Goal: Obtain resource: Download file/media

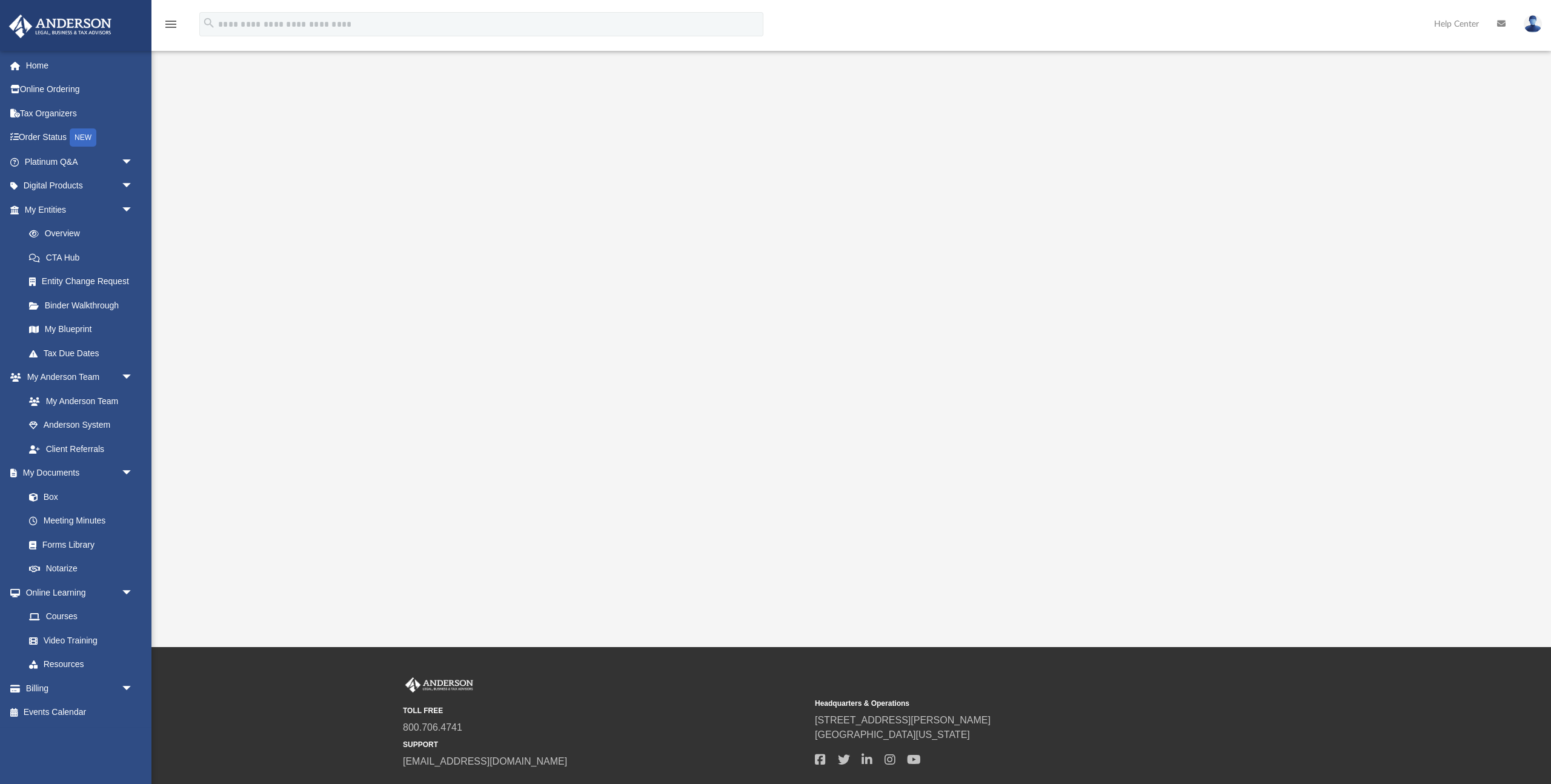
scroll to position [78, 0]
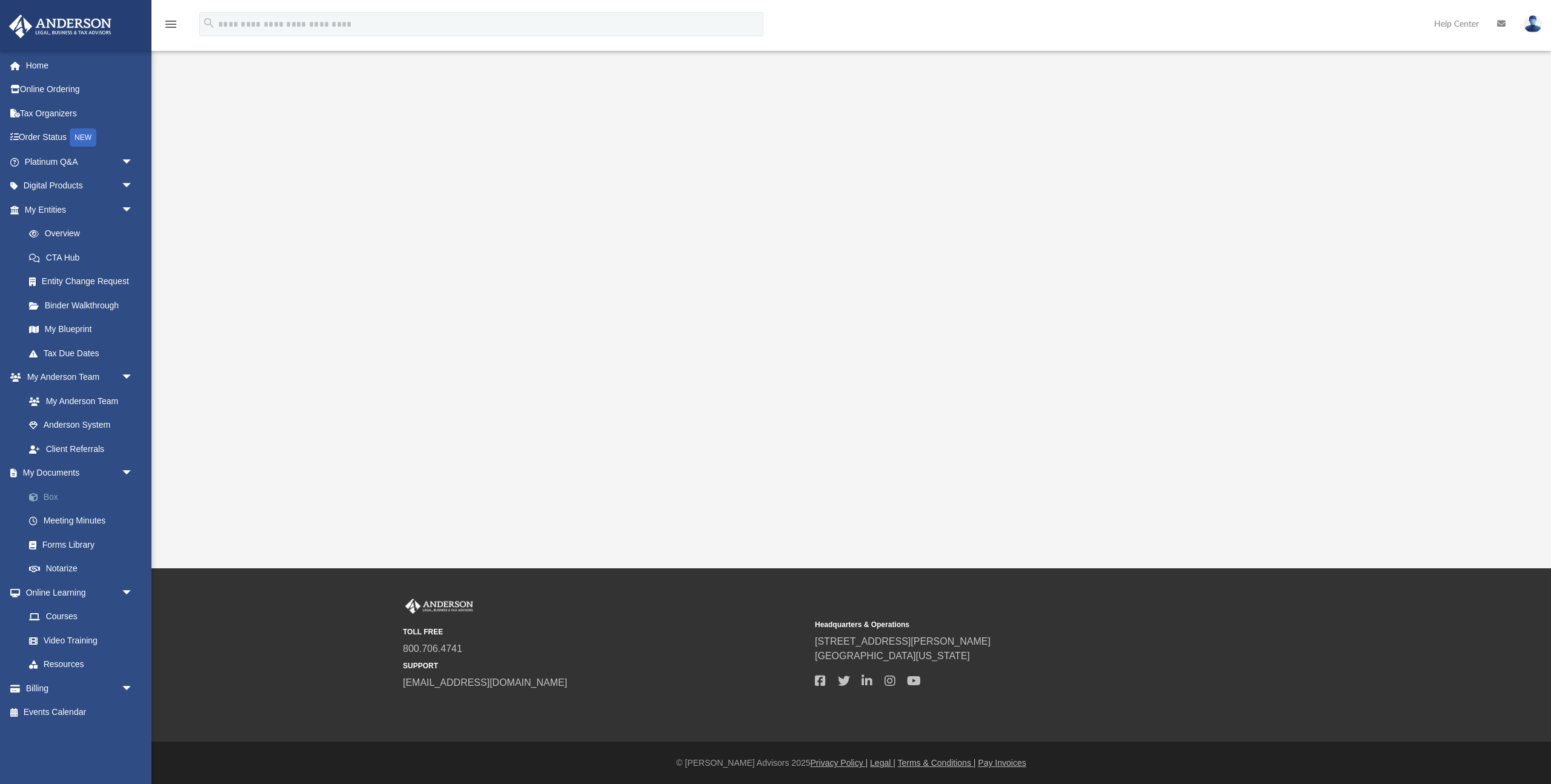
click at [70, 497] on link "Box" at bounding box center [84, 496] width 134 height 24
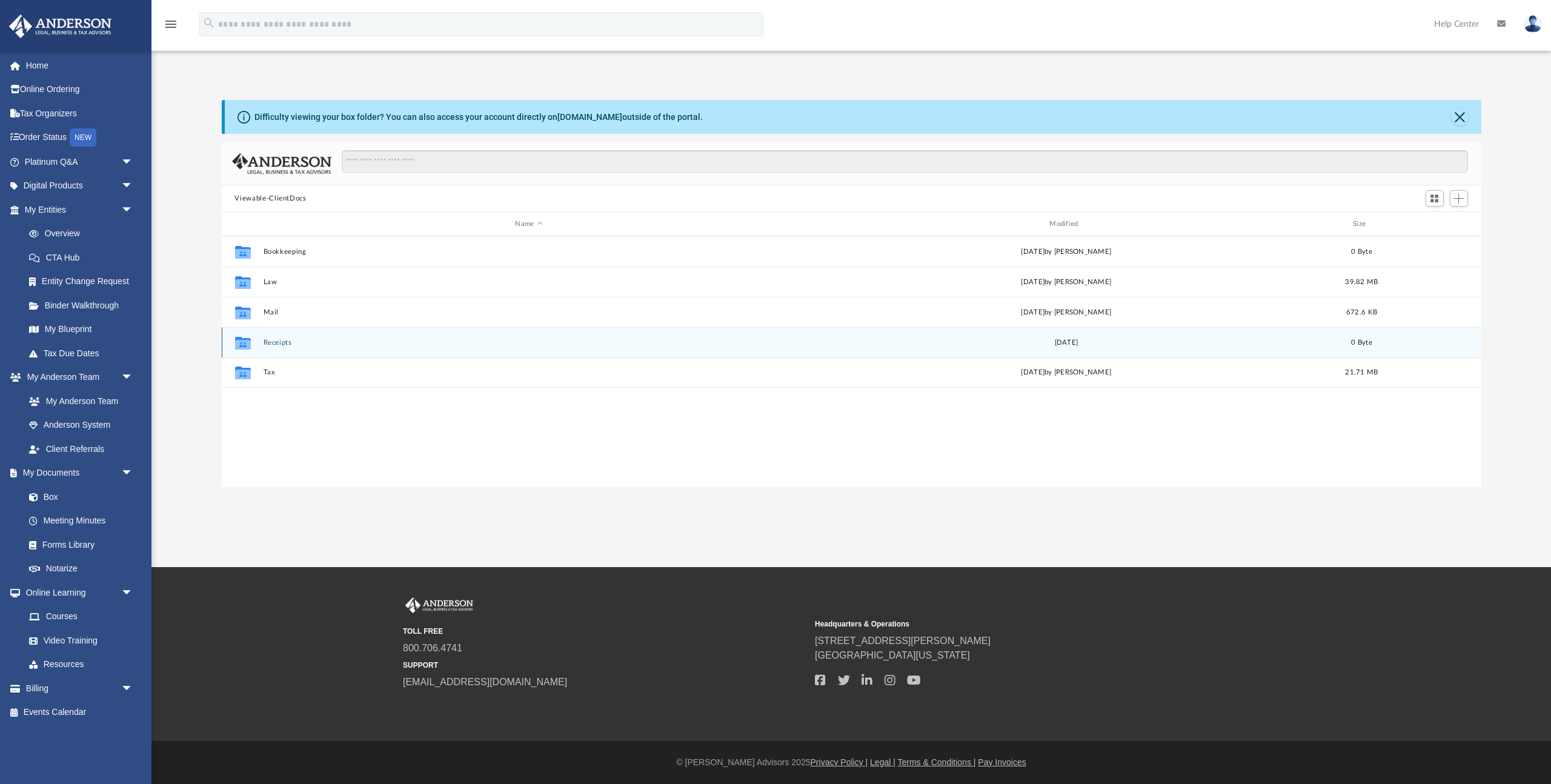
scroll to position [275, 1260]
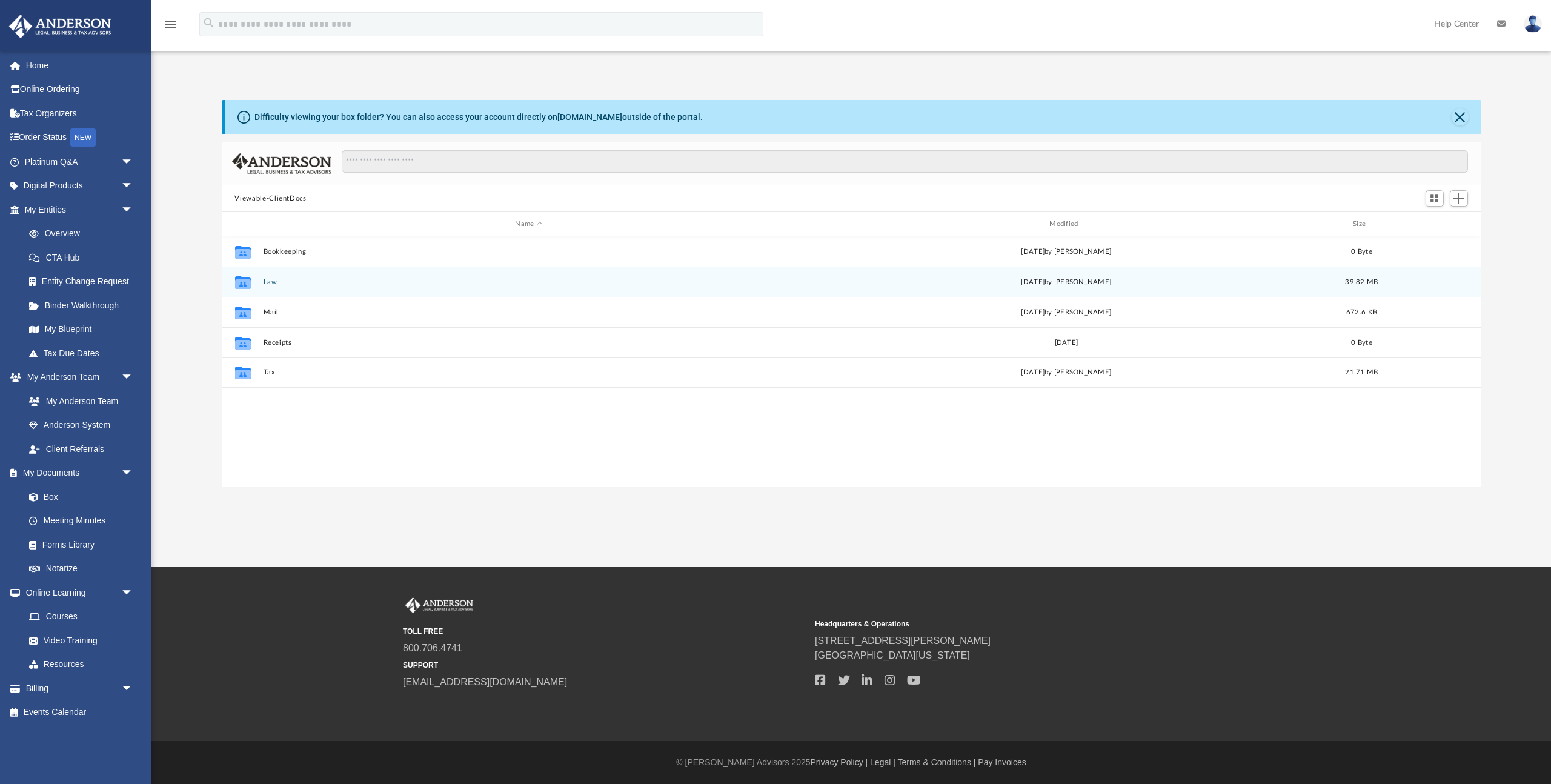
click at [267, 287] on div "Collaborated Folder Law [DATE] by [PERSON_NAME] 39.82 MB" at bounding box center [851, 282] width 1260 height 31
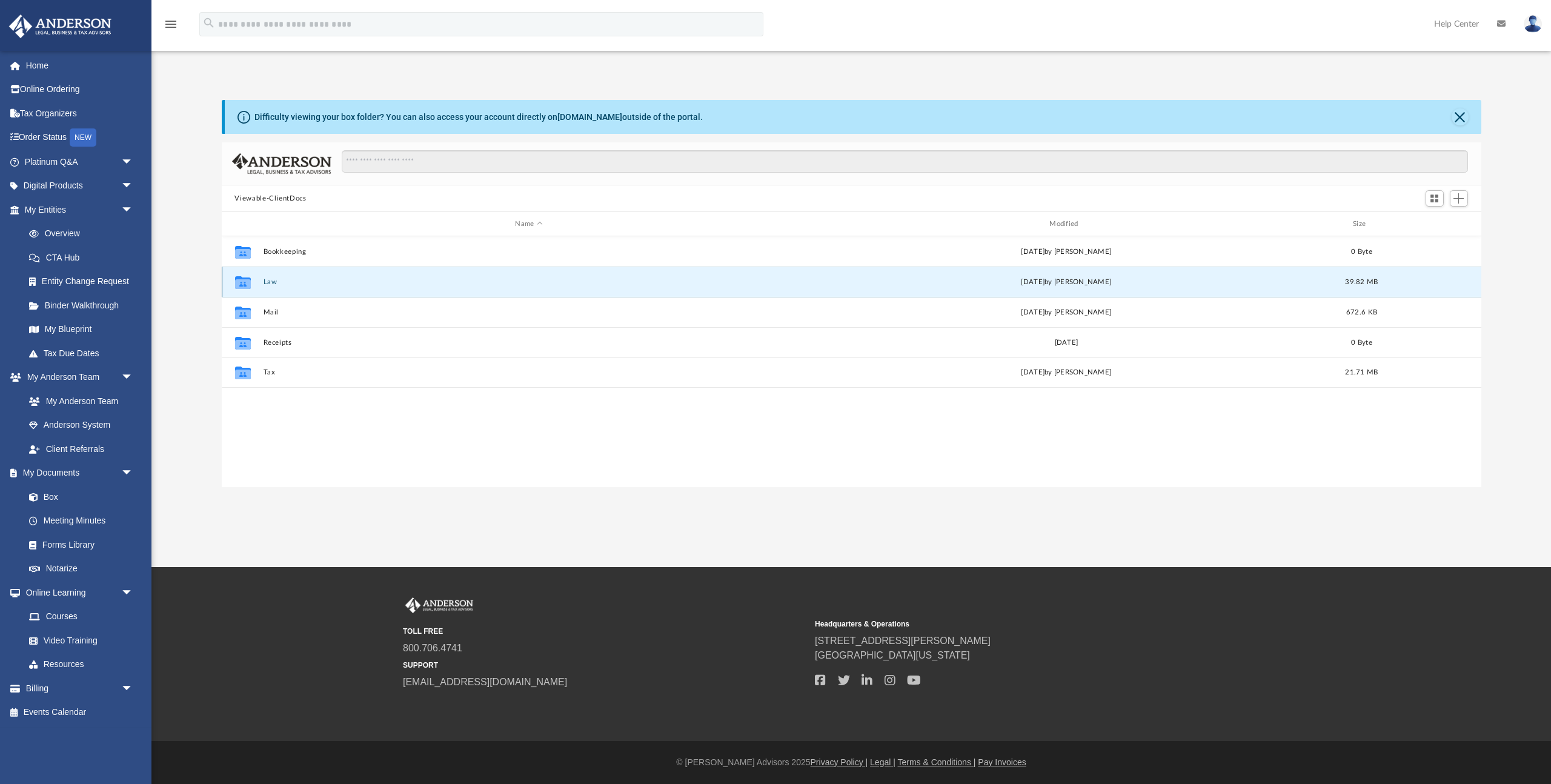
click at [269, 283] on button "Law" at bounding box center [529, 282] width 532 height 8
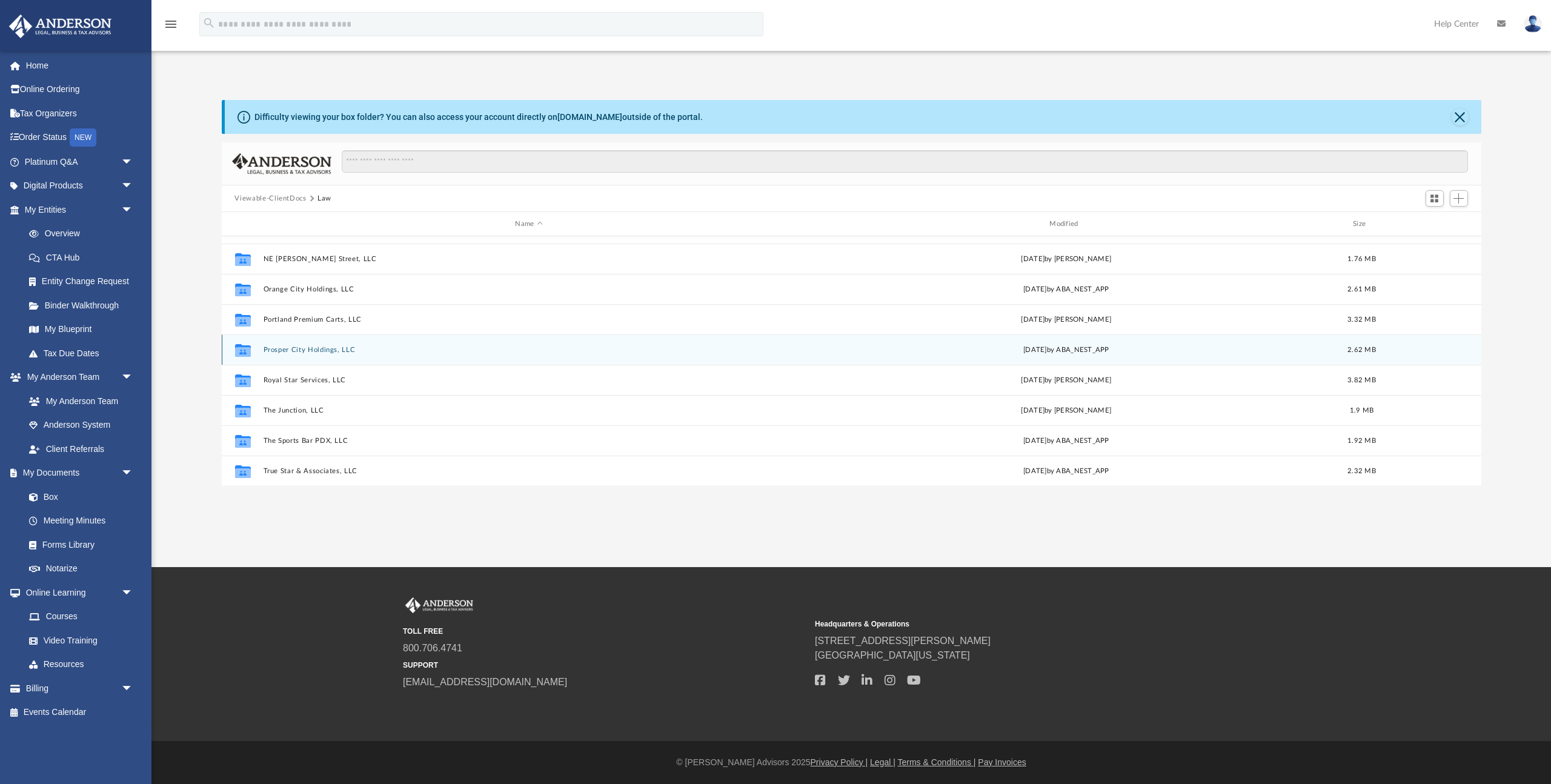
scroll to position [116, 0]
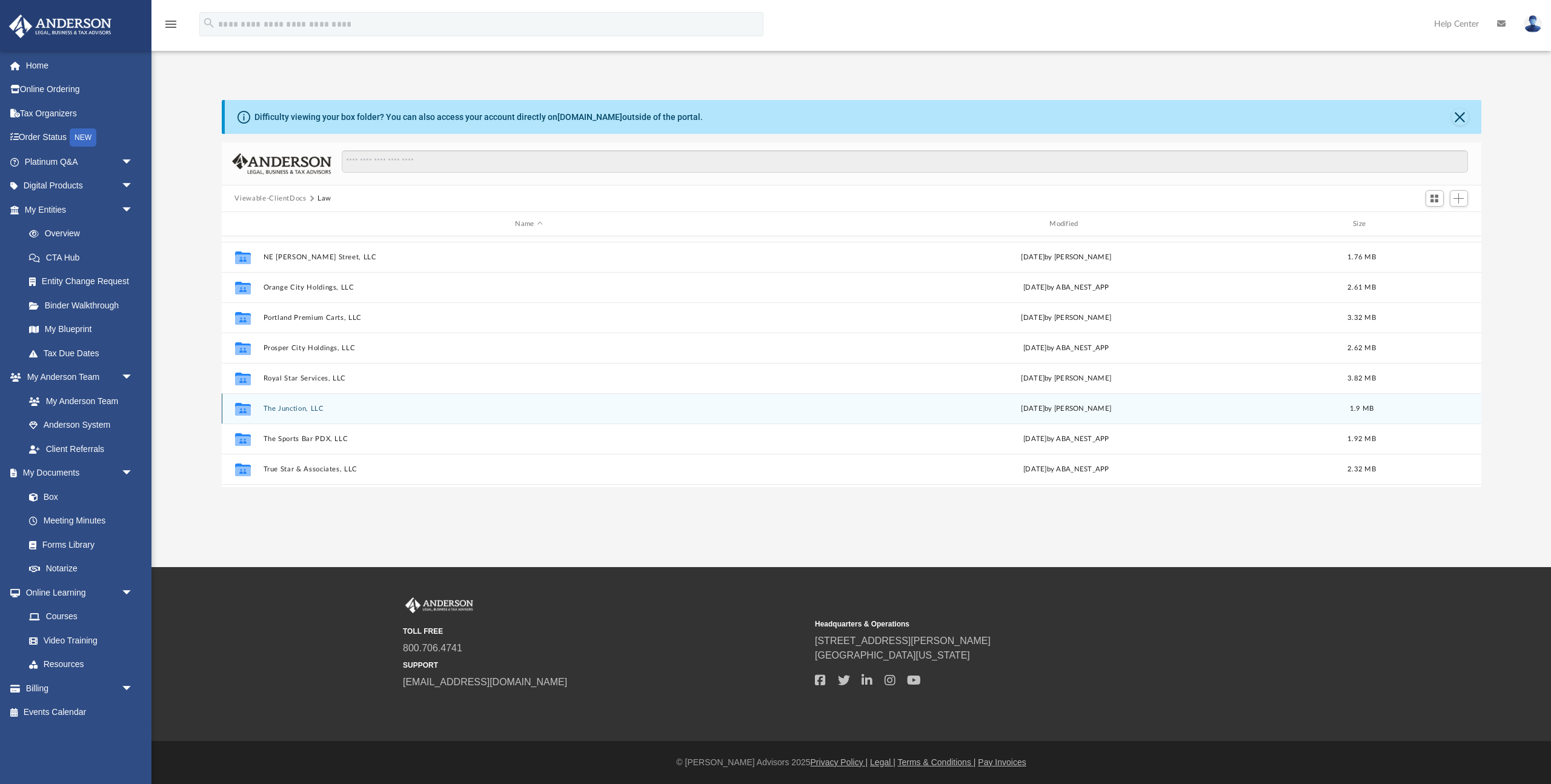
click at [300, 408] on button "The Junction, LLC" at bounding box center [529, 408] width 532 height 8
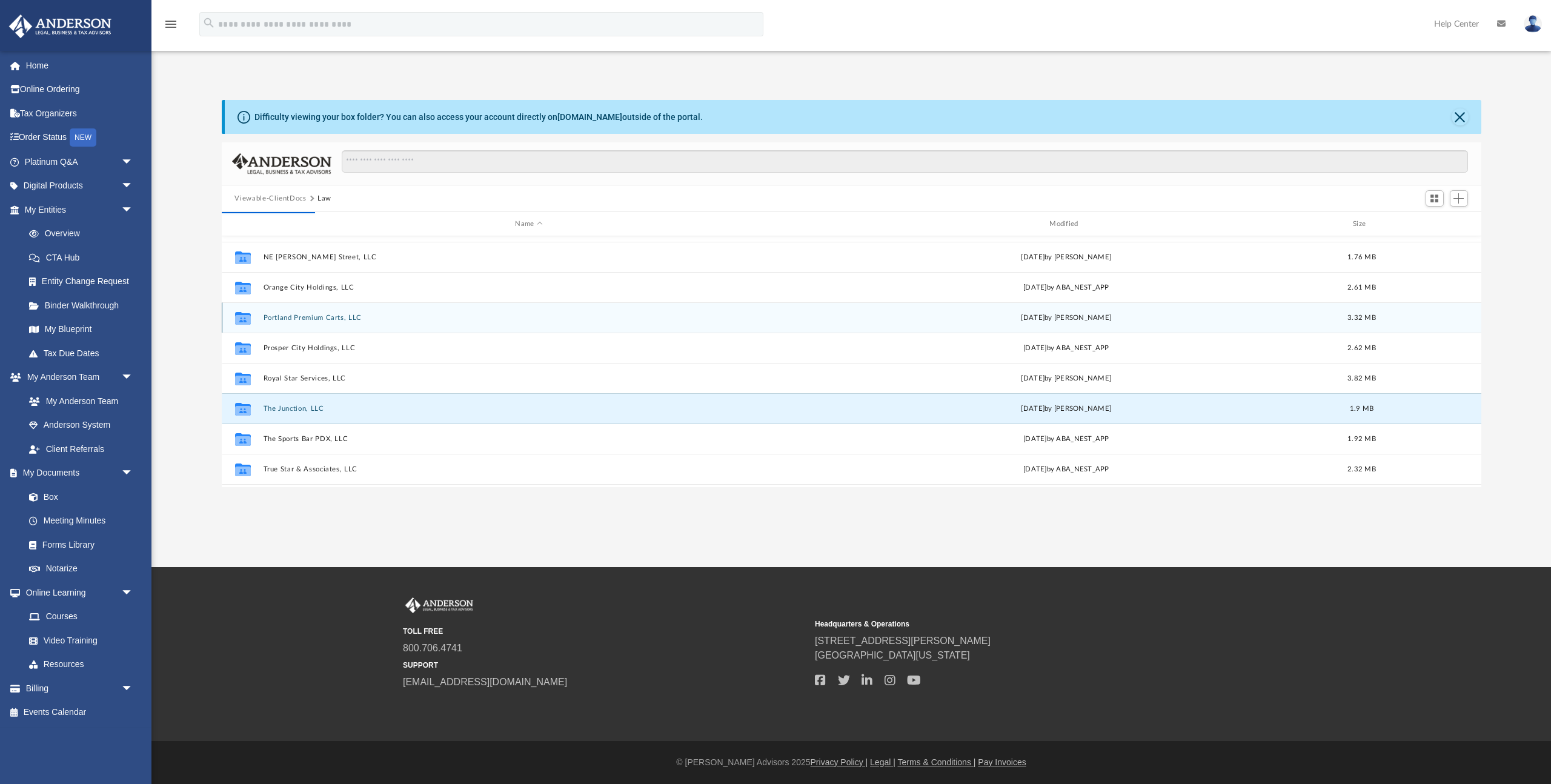
scroll to position [0, 0]
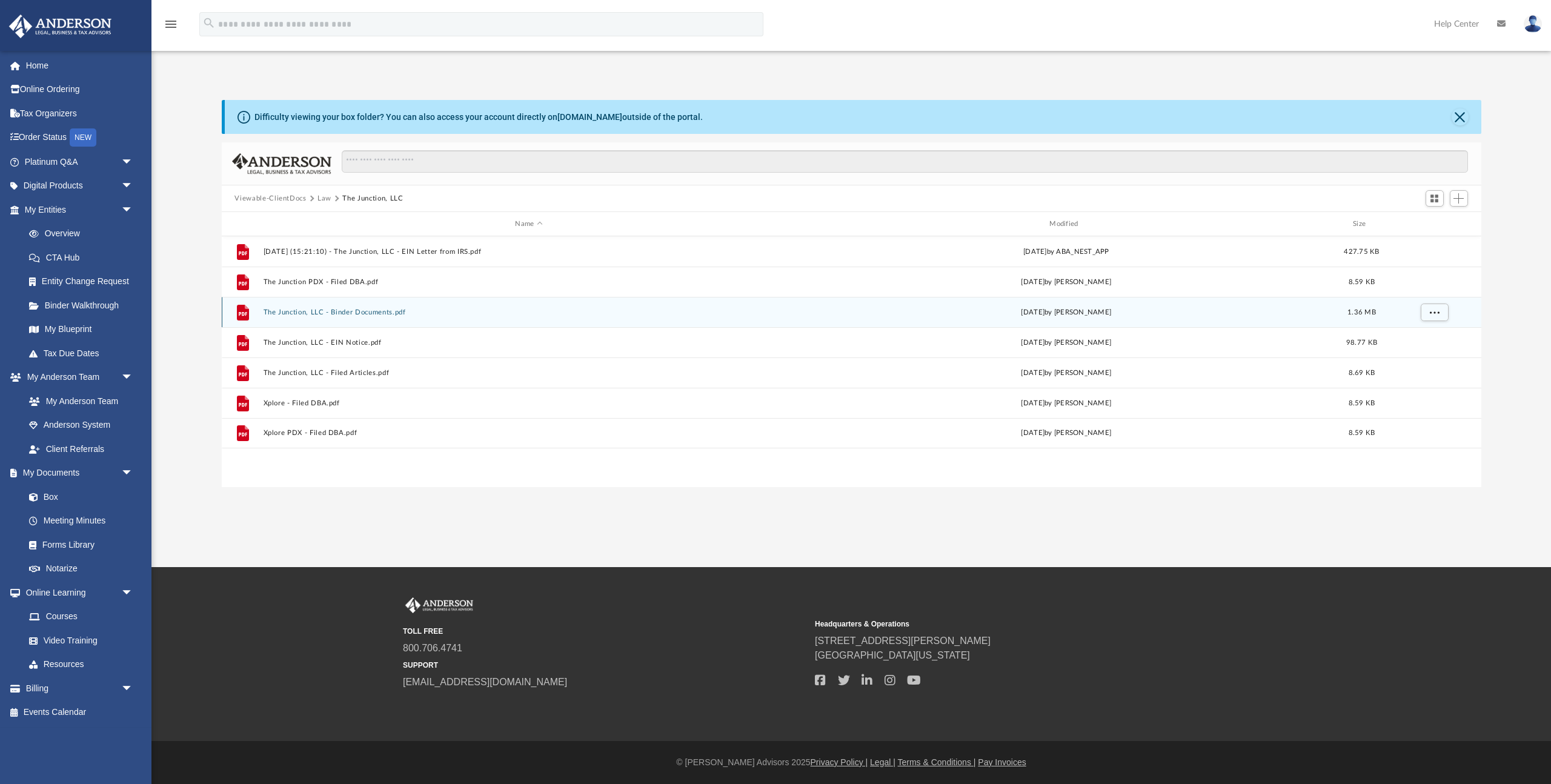
click at [361, 315] on button "The Junction, LLC - Binder Documents.pdf" at bounding box center [529, 312] width 532 height 8
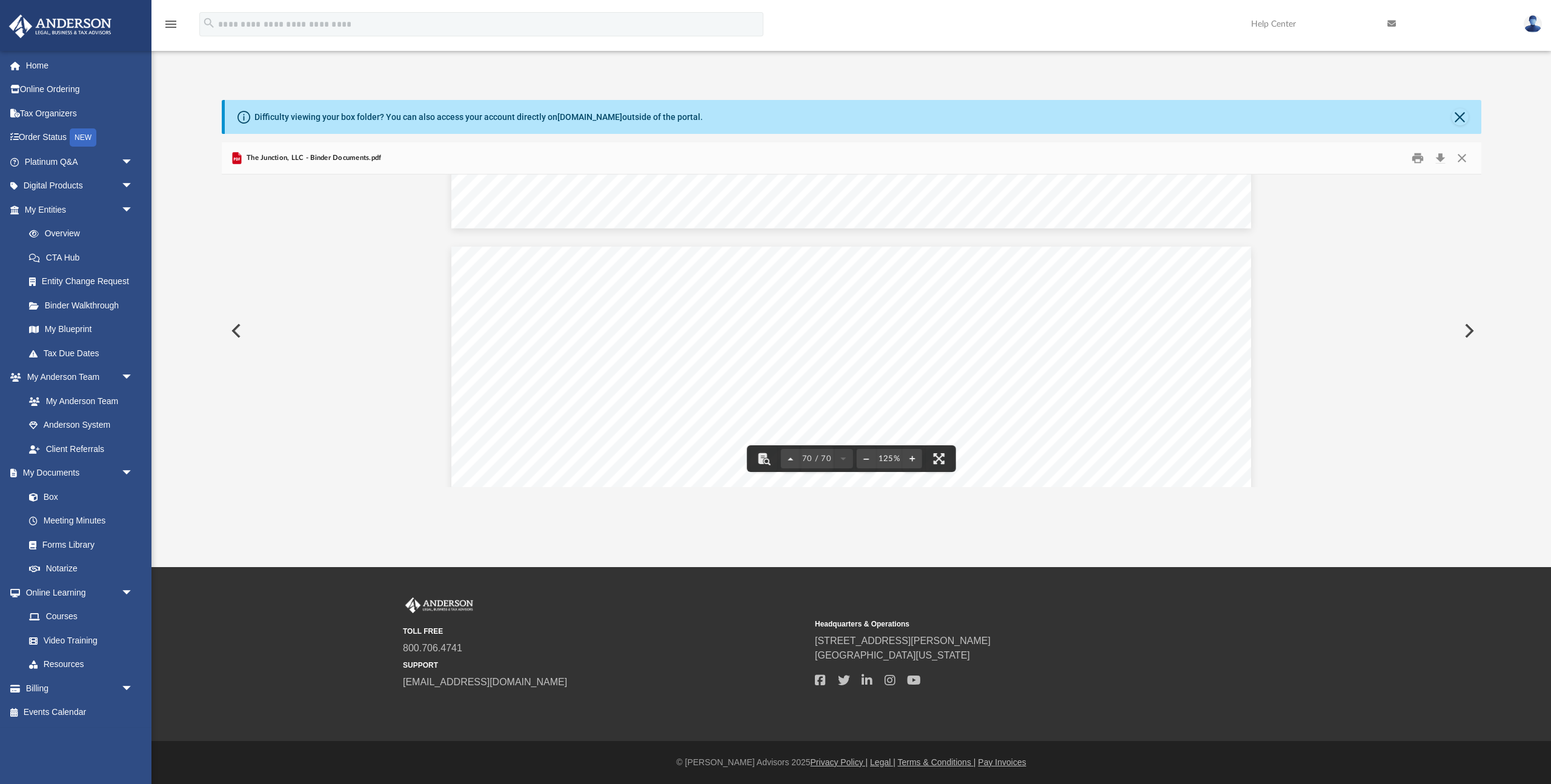
scroll to position [56189, 0]
click at [1460, 156] on button "Close" at bounding box center [1462, 158] width 22 height 19
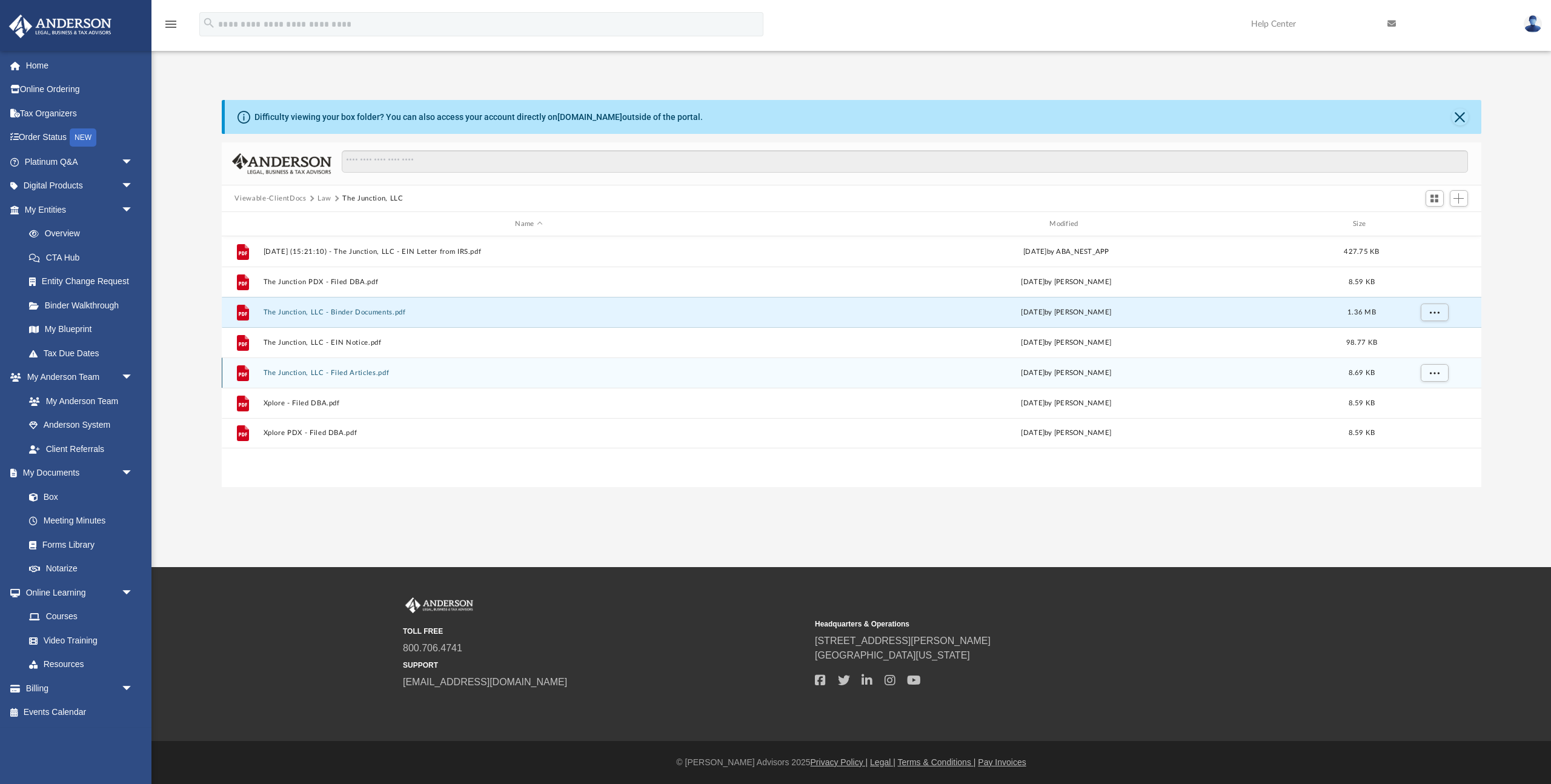
click at [364, 374] on button "The Junction, LLC - Filed Articles.pdf" at bounding box center [529, 373] width 532 height 8
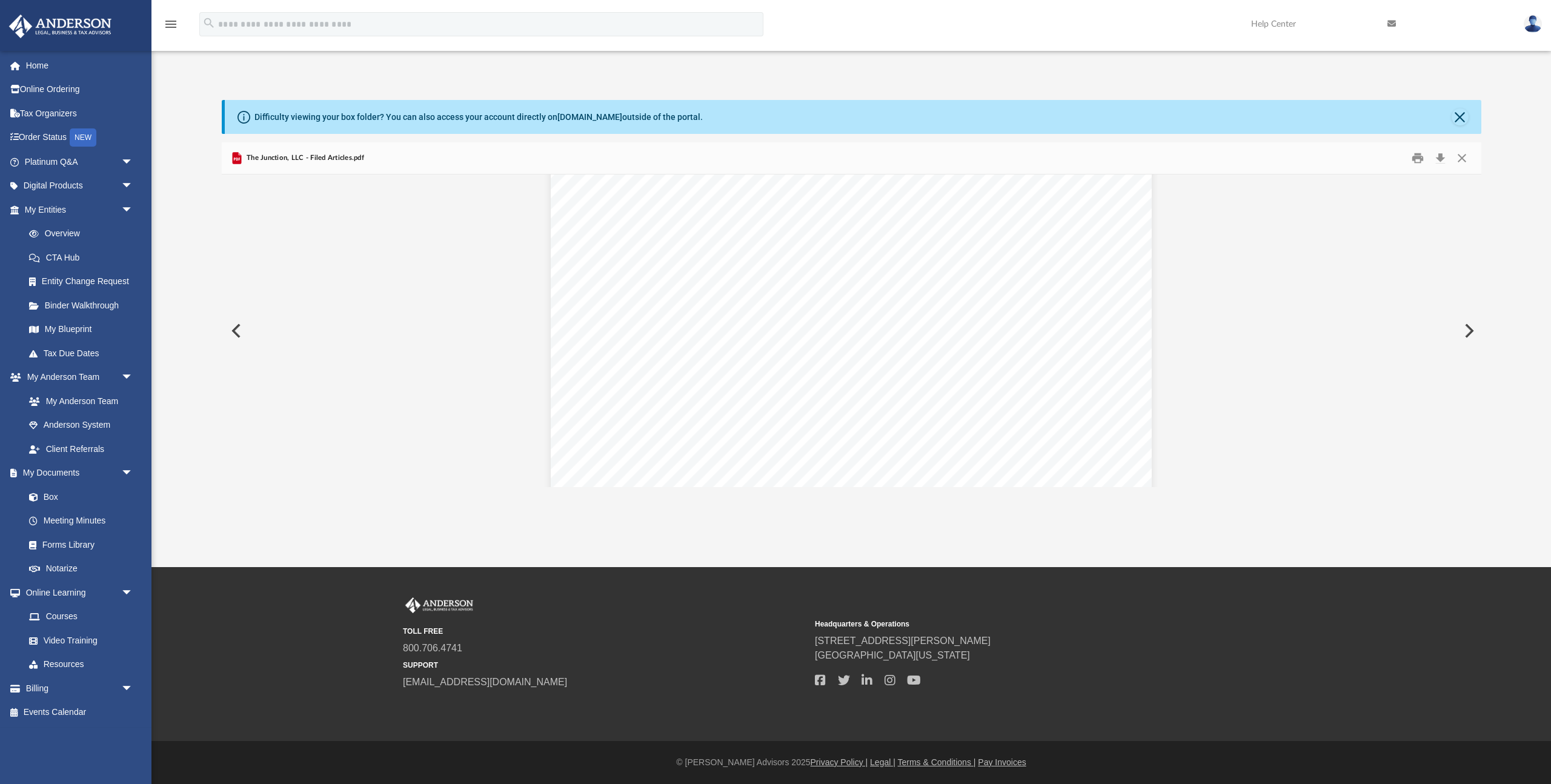
scroll to position [255, 0]
click at [1465, 155] on button "Close" at bounding box center [1462, 158] width 22 height 19
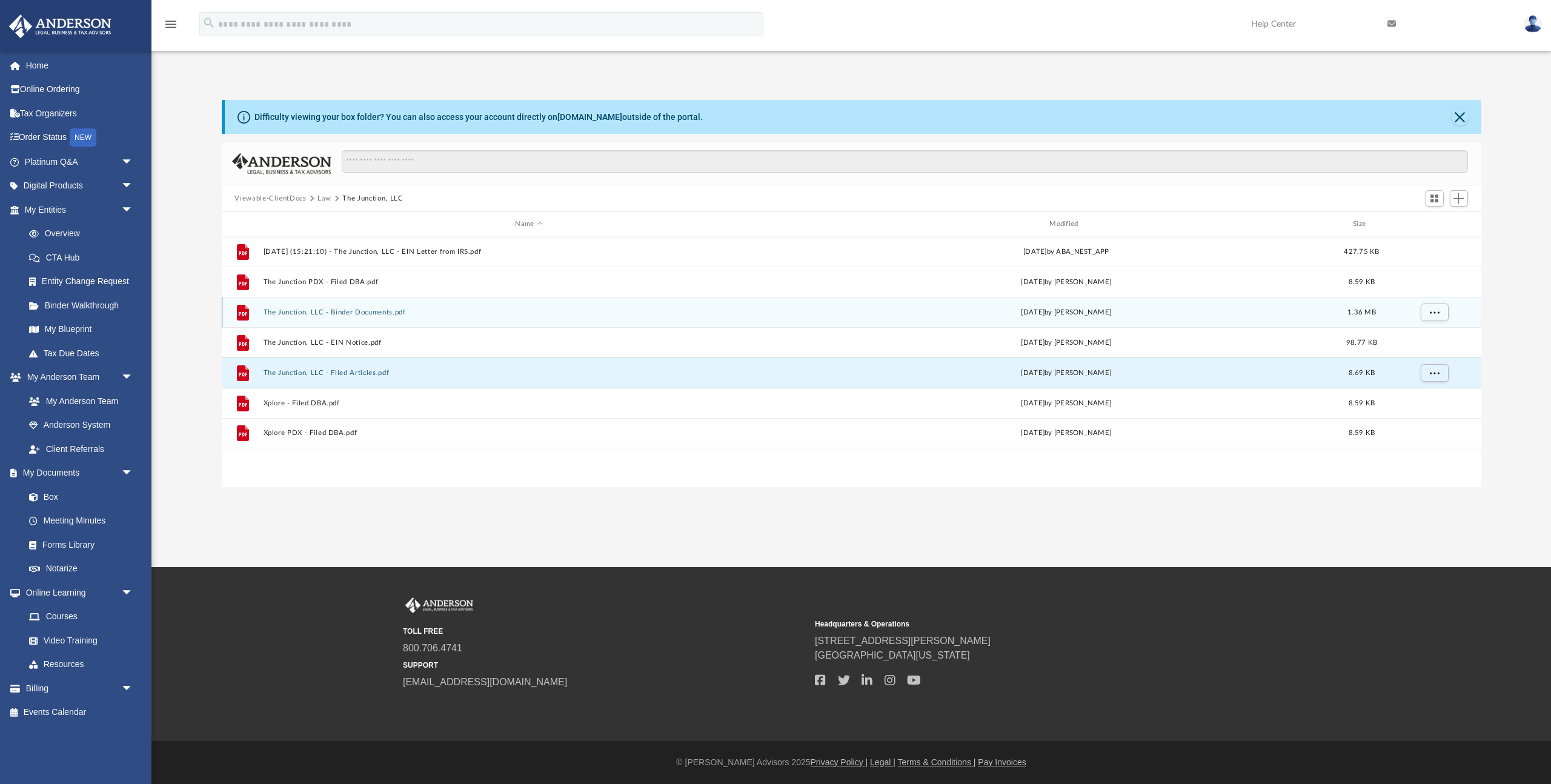
click at [378, 314] on button "The Junction, LLC - Binder Documents.pdf" at bounding box center [529, 312] width 532 height 8
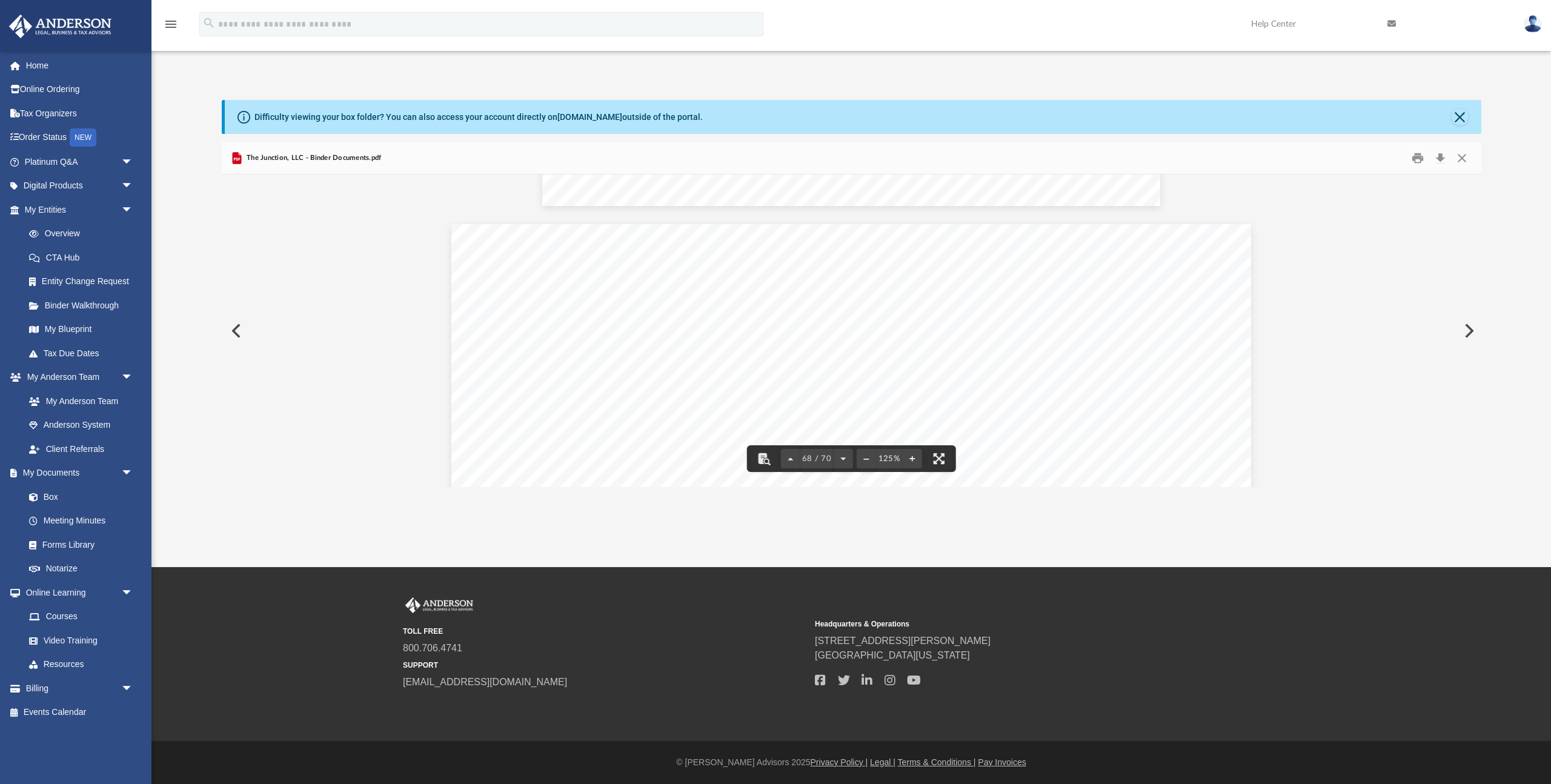
scroll to position [55253, 0]
click at [1465, 157] on button "Close" at bounding box center [1462, 158] width 22 height 19
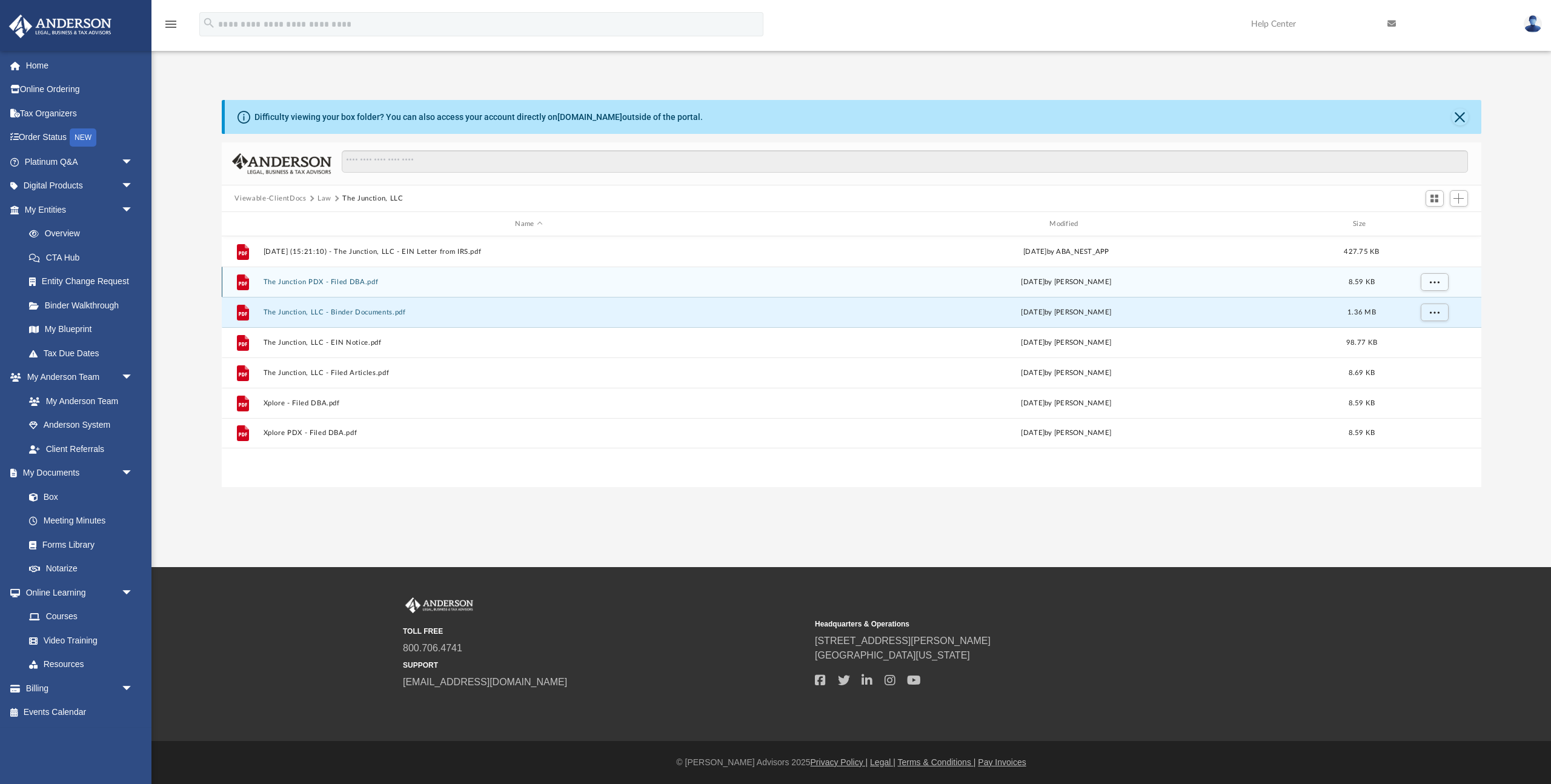
click at [350, 282] on button "The Junction PDX - Filed DBA.pdf" at bounding box center [529, 282] width 532 height 8
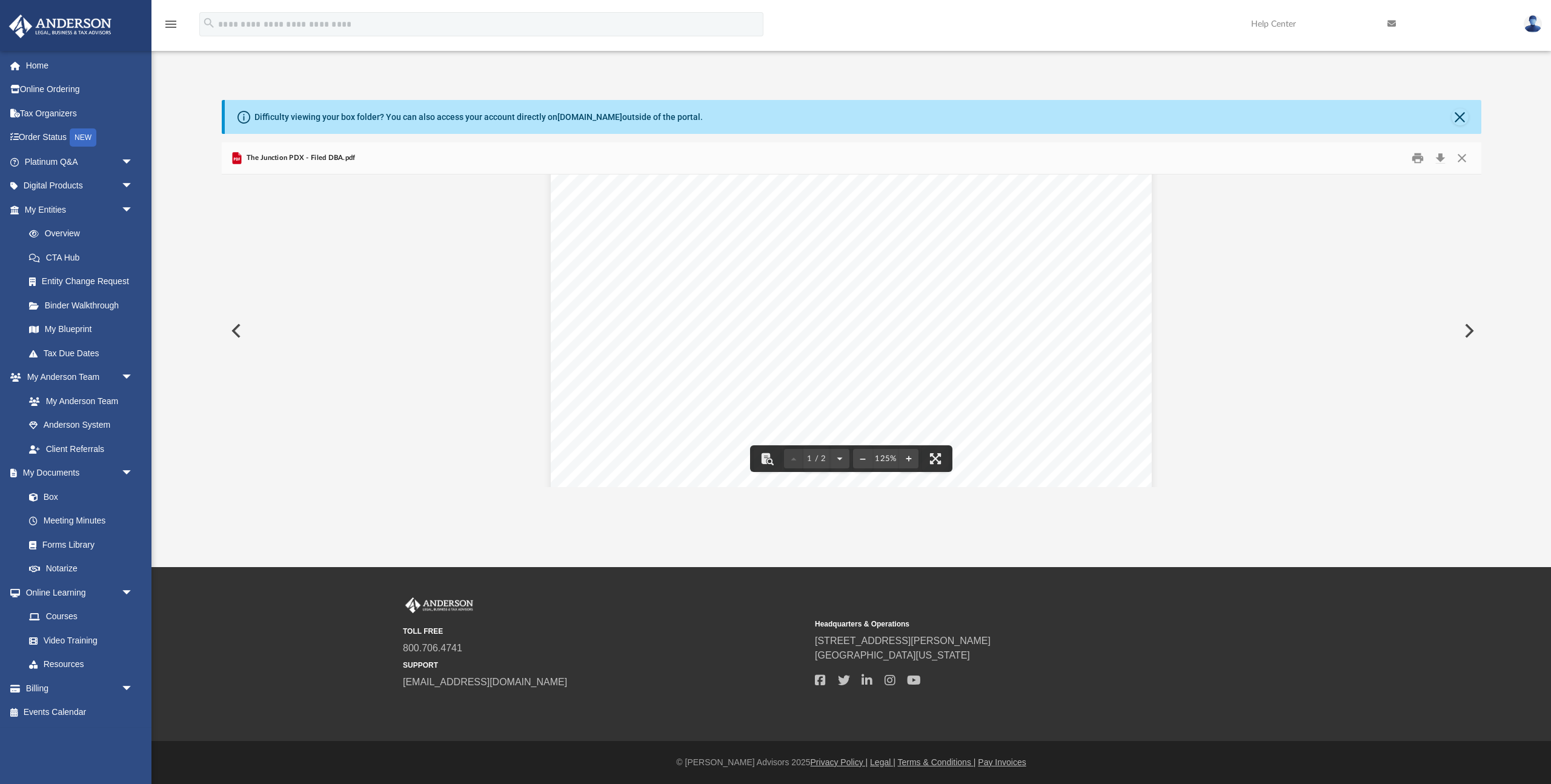
scroll to position [537, 0]
click at [1464, 159] on button "Close" at bounding box center [1462, 158] width 22 height 19
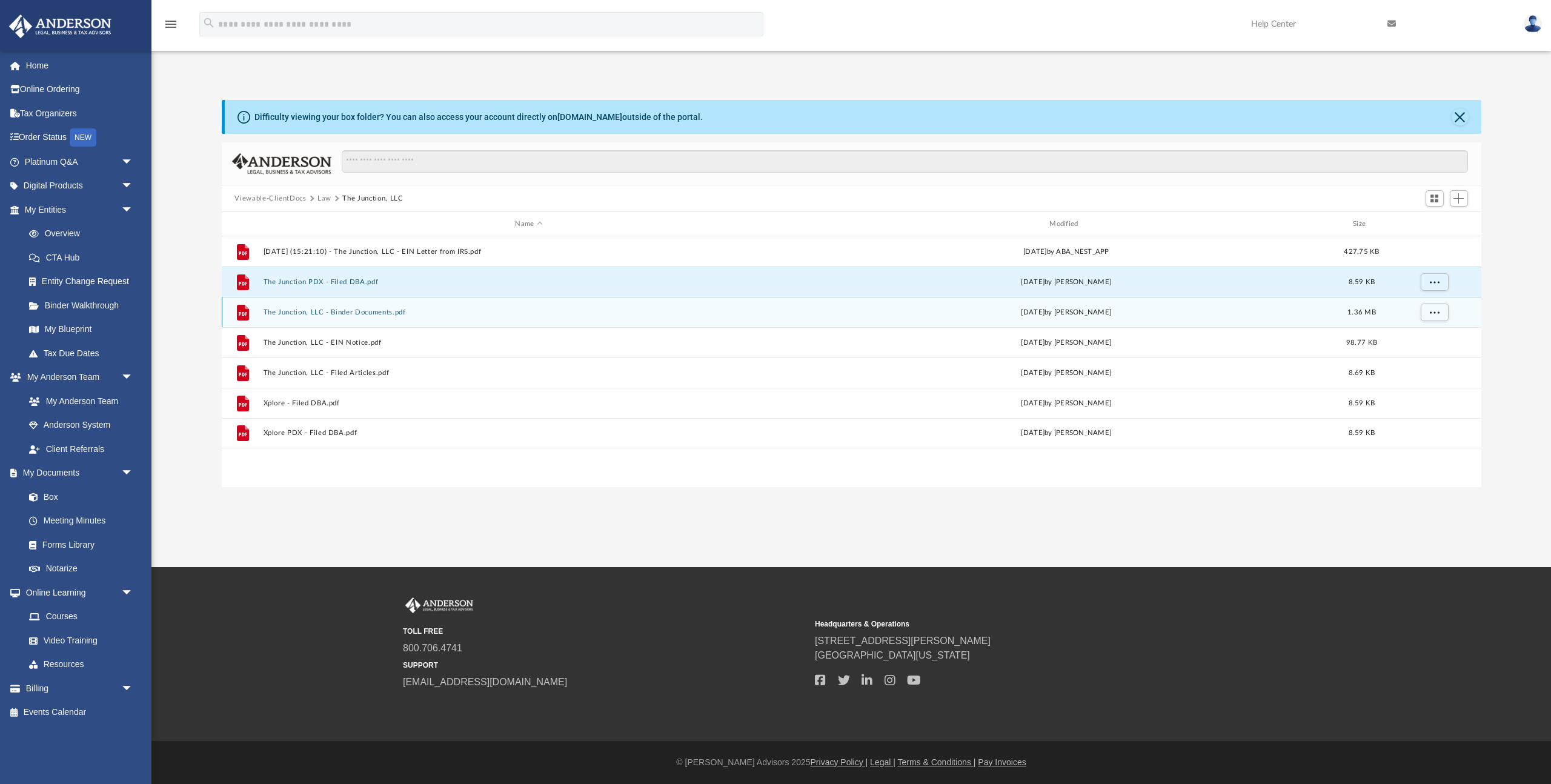
click at [365, 311] on button "The Junction, LLC - Binder Documents.pdf" at bounding box center [529, 312] width 532 height 8
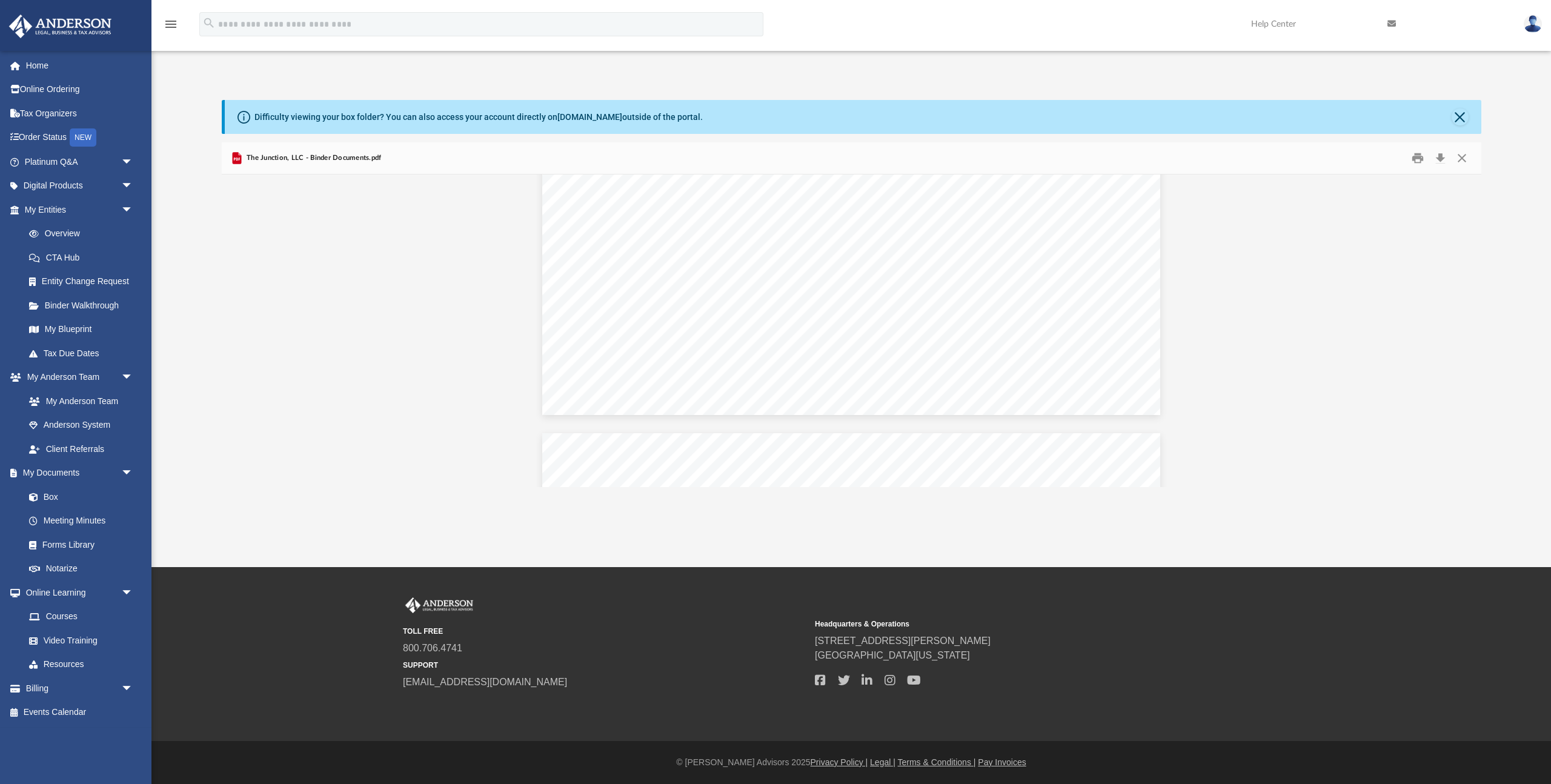
scroll to position [3977, 0]
click at [1463, 158] on button "Close" at bounding box center [1462, 158] width 22 height 19
